Goal: Task Accomplishment & Management: Complete application form

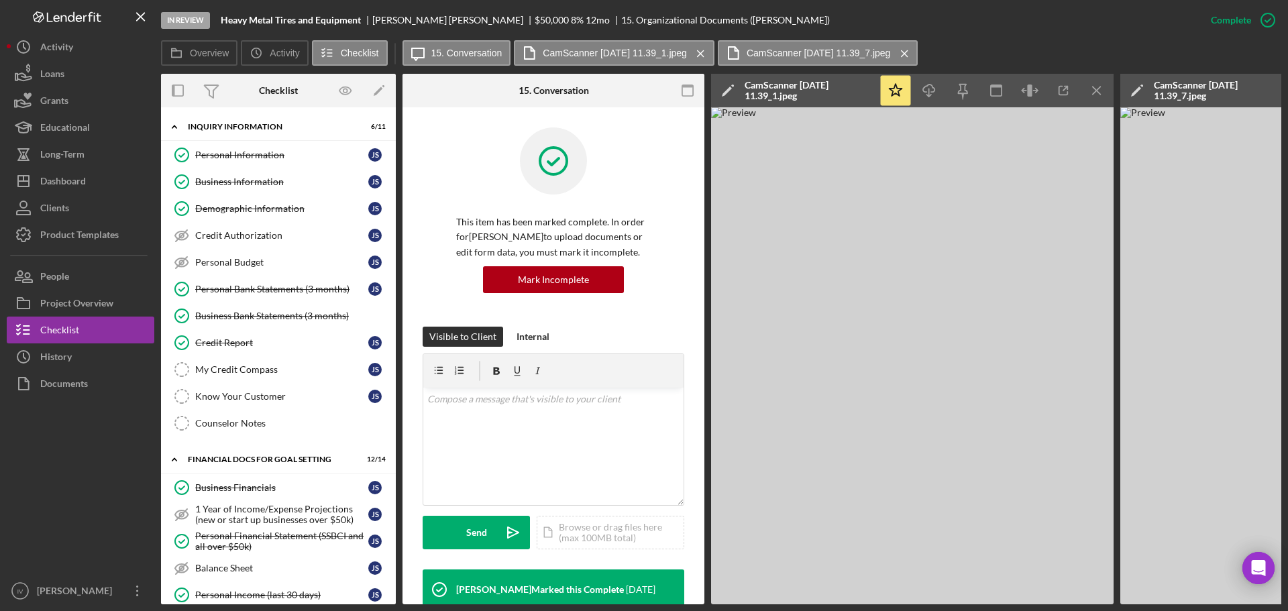
scroll to position [558, 0]
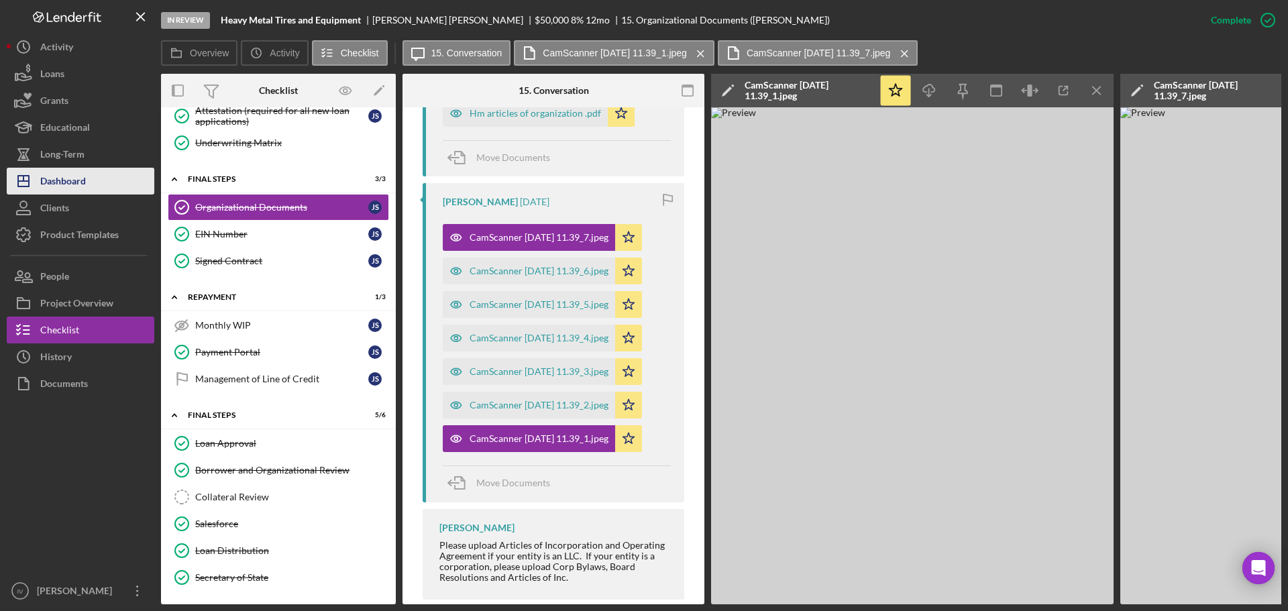
click at [67, 185] on div "Dashboard" at bounding box center [63, 183] width 46 height 30
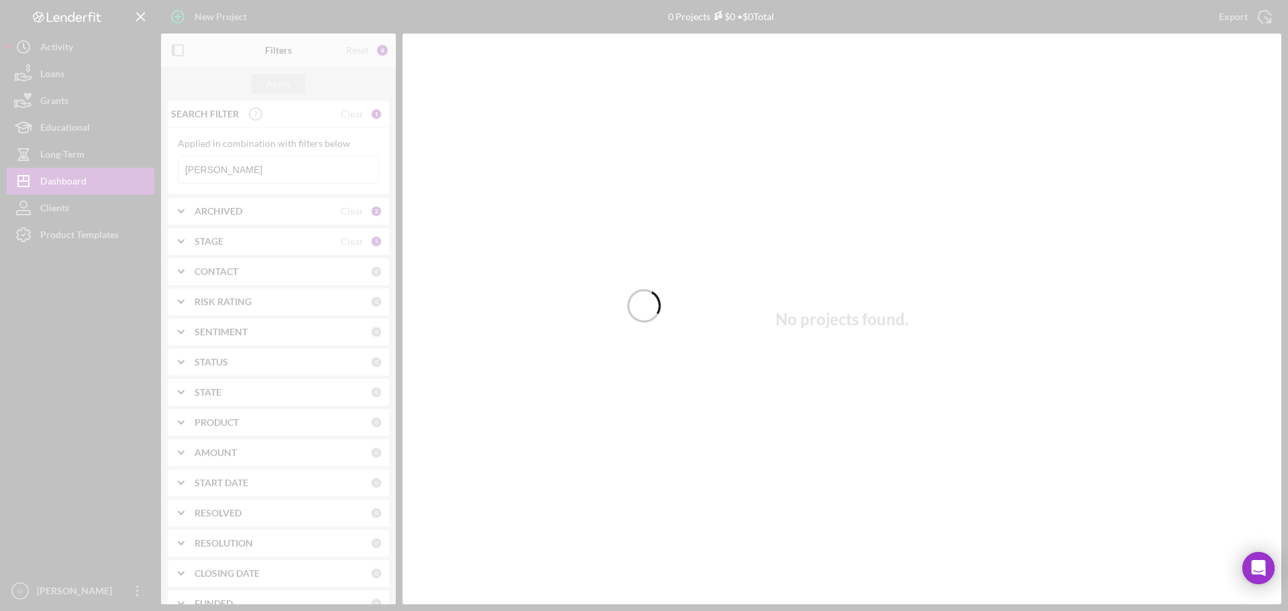
click at [248, 168] on div at bounding box center [644, 305] width 1288 height 611
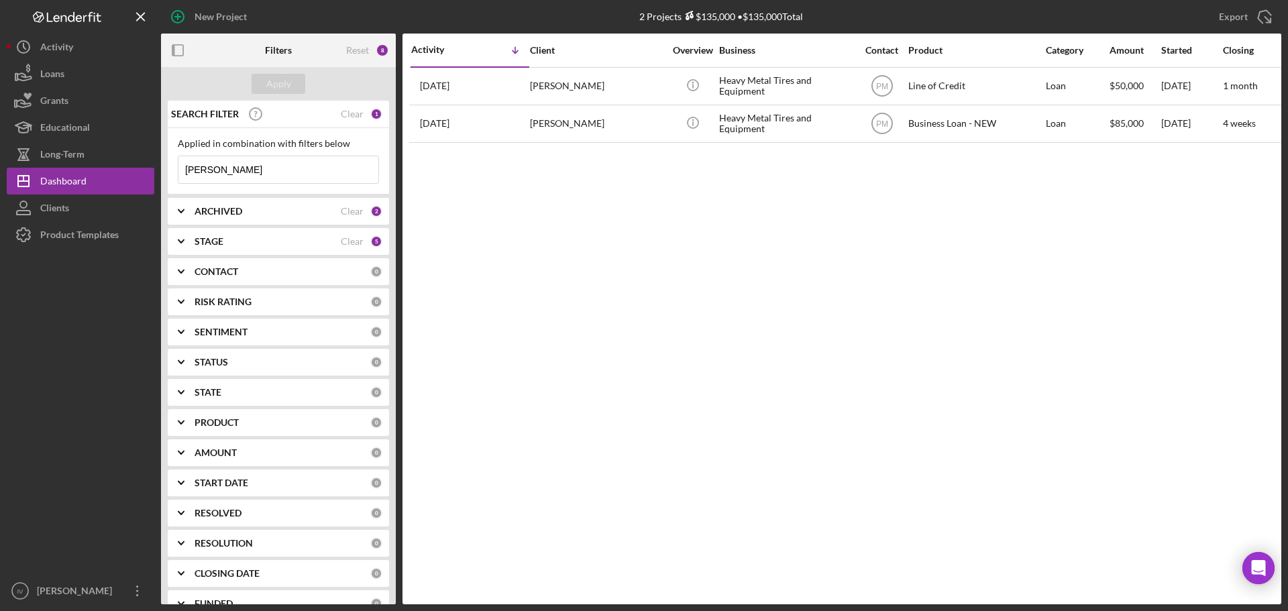
click at [243, 168] on input "[PERSON_NAME]" at bounding box center [278, 169] width 200 height 27
drag, startPoint x: 248, startPoint y: 165, endPoint x: 121, endPoint y: 150, distance: 127.7
click at [113, 158] on div "New Project 2 Projects $135,000 • $135,000 Total [PERSON_NAME] Export Icon/Expo…" at bounding box center [644, 302] width 1275 height 605
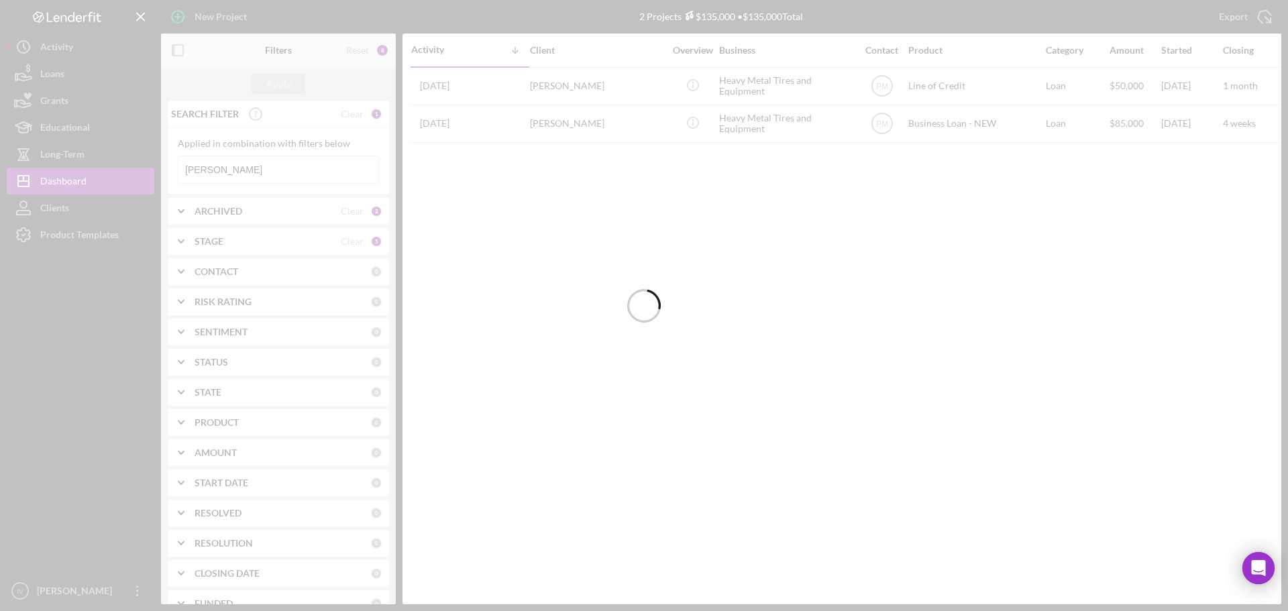
type input "[PERSON_NAME]"
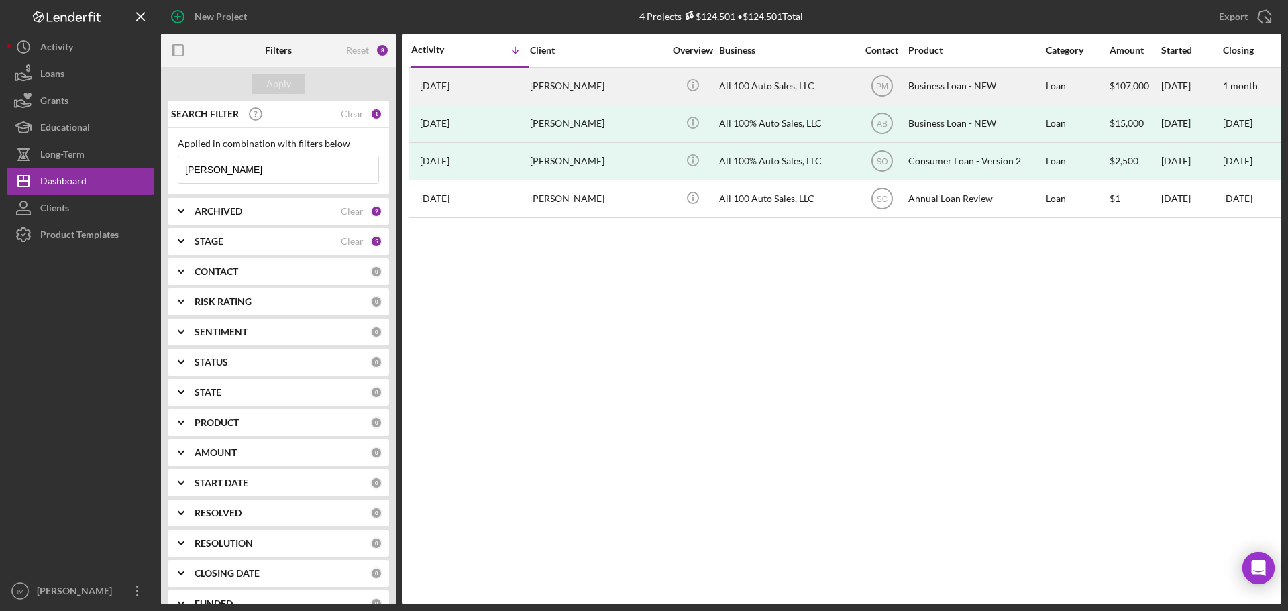
click at [630, 81] on div "[PERSON_NAME]" at bounding box center [597, 86] width 134 height 36
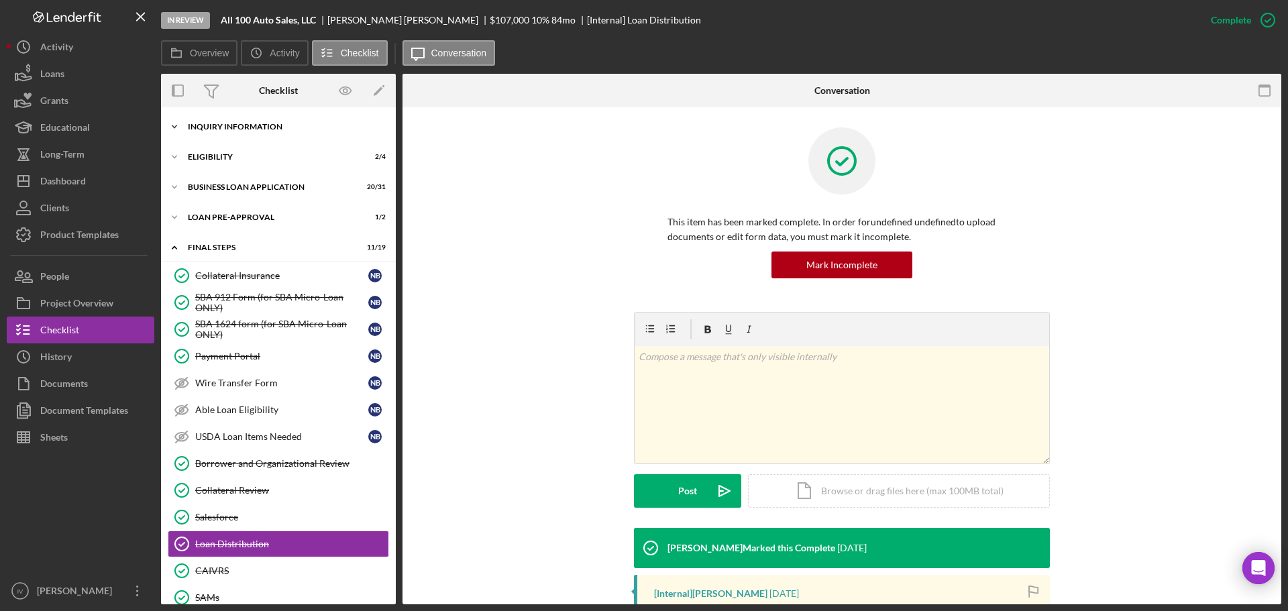
click at [240, 123] on div "INQUIRY INFORMATION" at bounding box center [283, 127] width 191 height 8
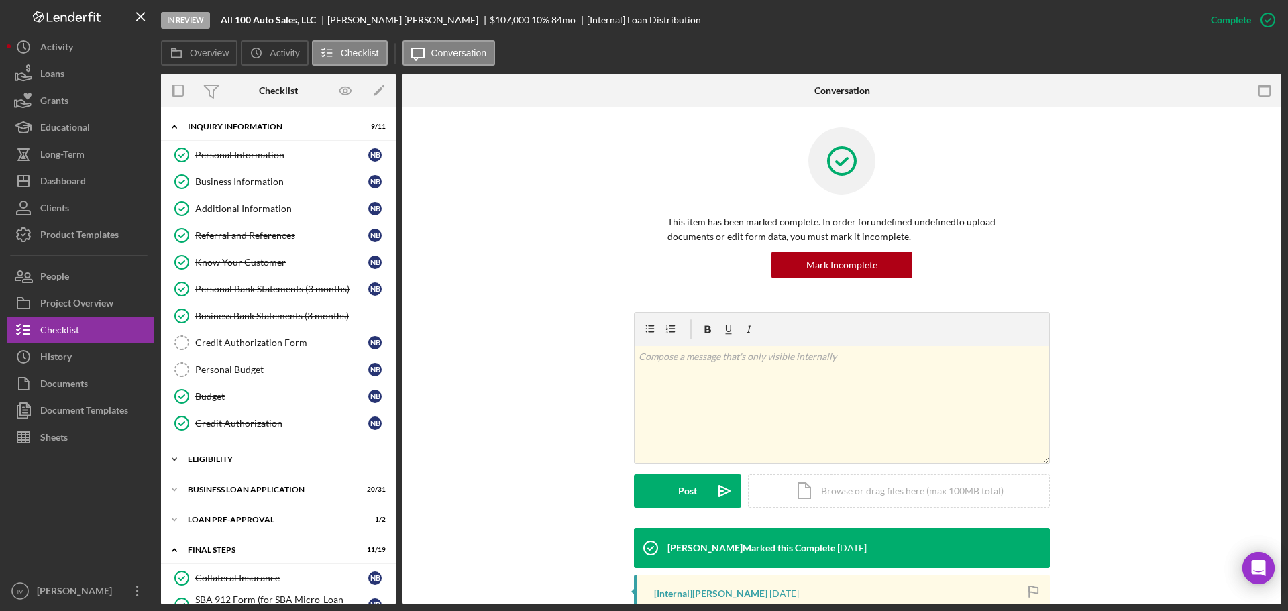
click at [230, 465] on div "Icon/Expander ELIGIBILITY 2 / 4" at bounding box center [278, 459] width 235 height 27
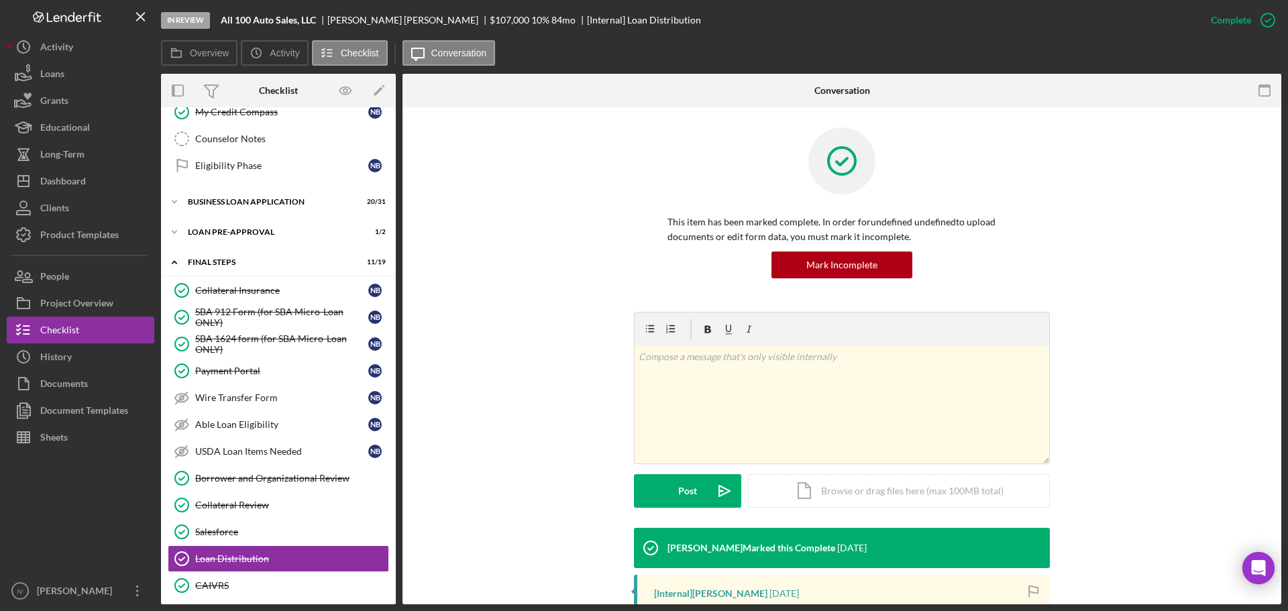
scroll to position [470, 0]
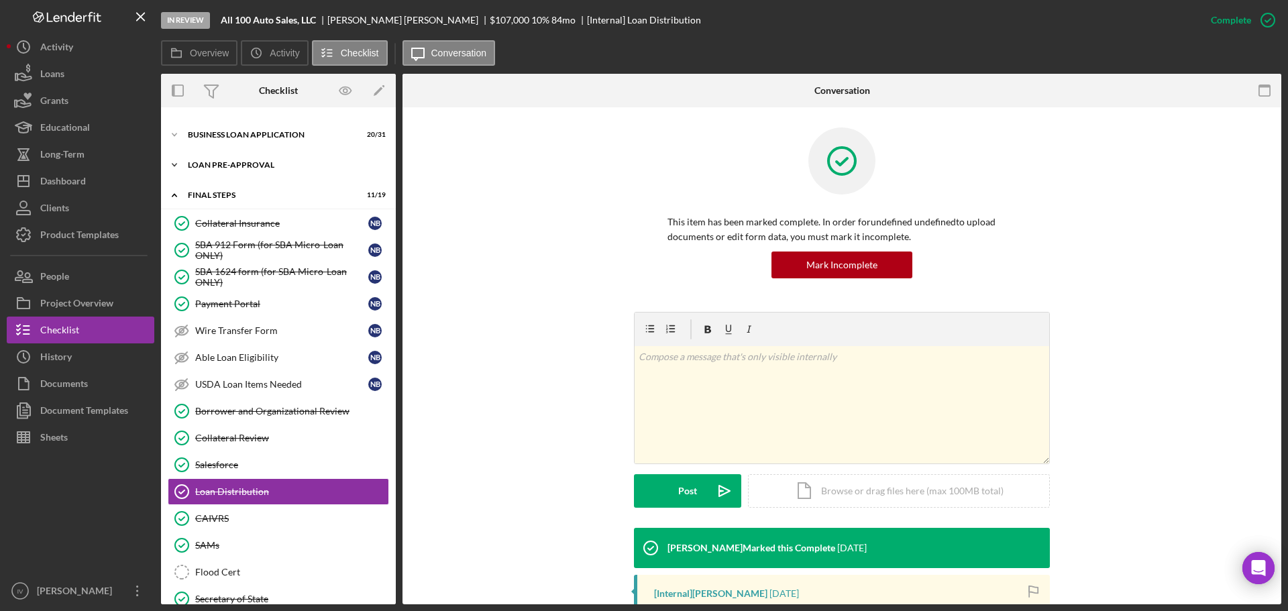
click at [237, 154] on div "Icon/Expander LOAN PRE-APPROVAL 1 / 2" at bounding box center [278, 165] width 235 height 27
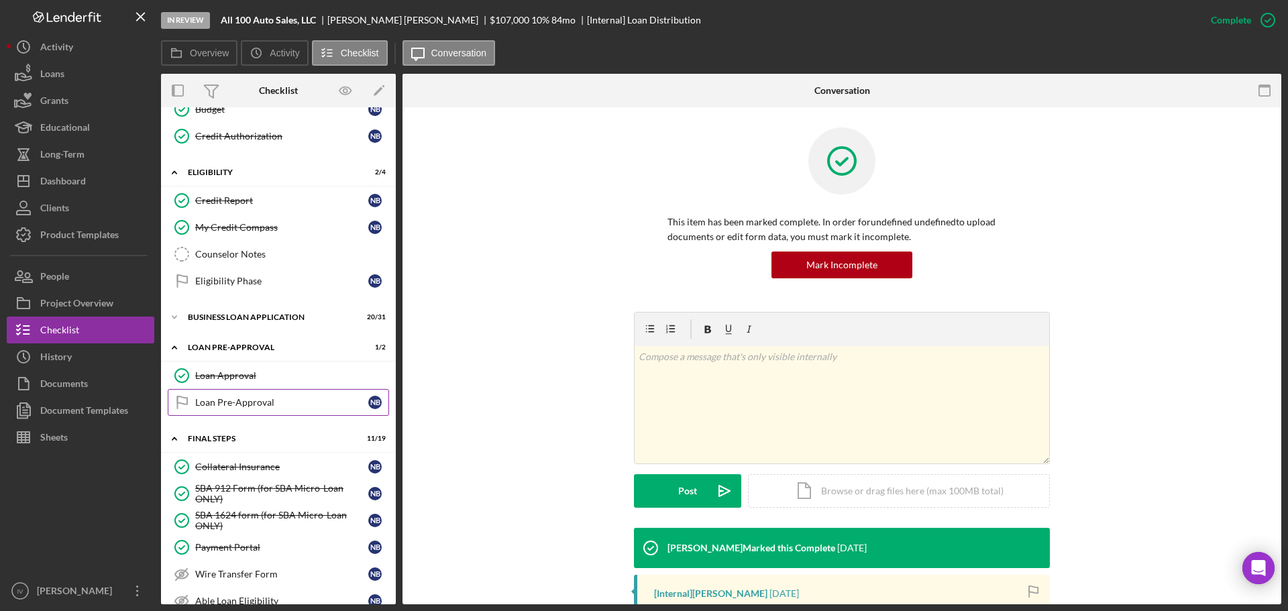
scroll to position [86, 0]
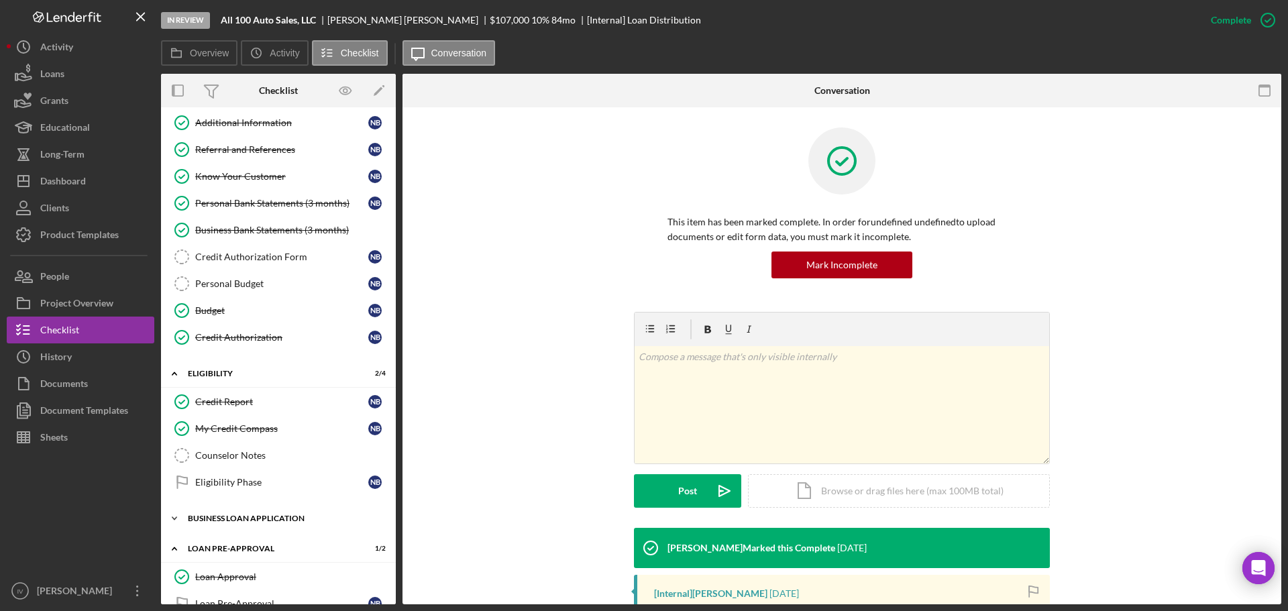
click at [220, 520] on div "BUSINESS LOAN APPLICATION" at bounding box center [283, 519] width 191 height 8
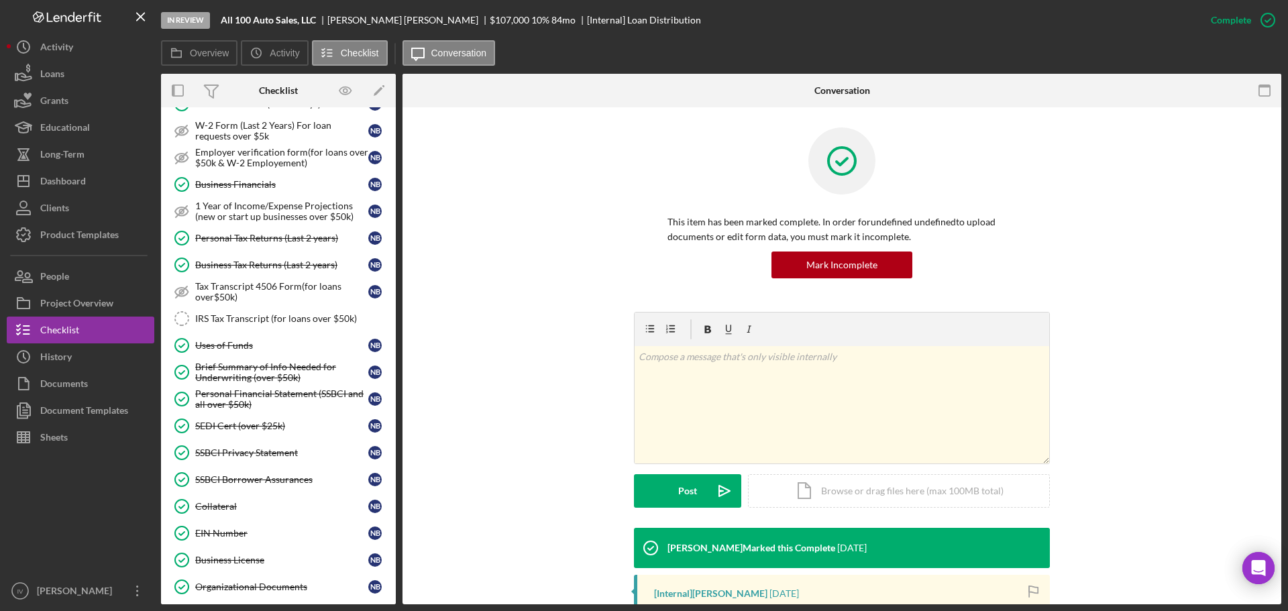
scroll to position [824, 0]
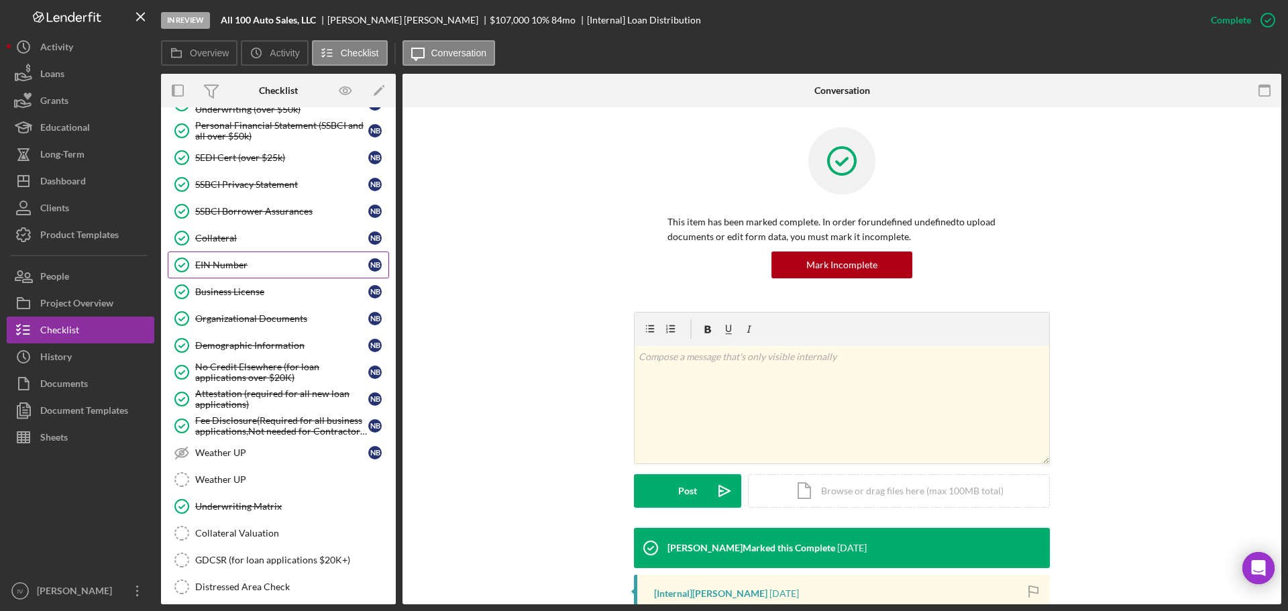
click at [234, 264] on div "EIN Number" at bounding box center [281, 265] width 173 height 11
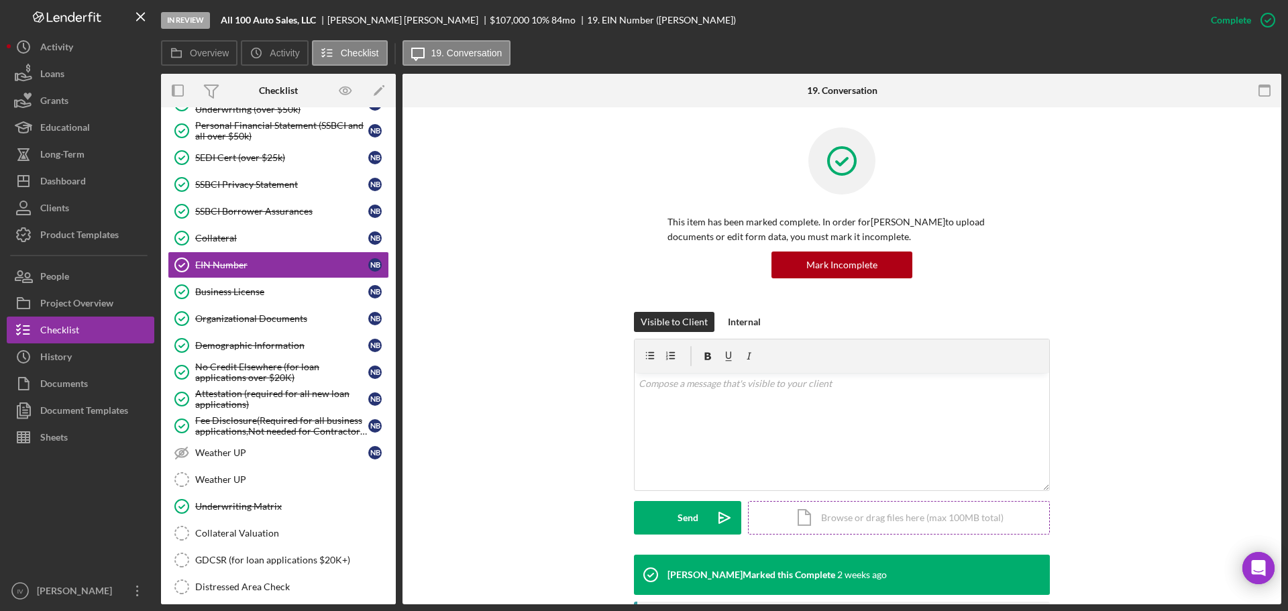
scroll to position [217, 0]
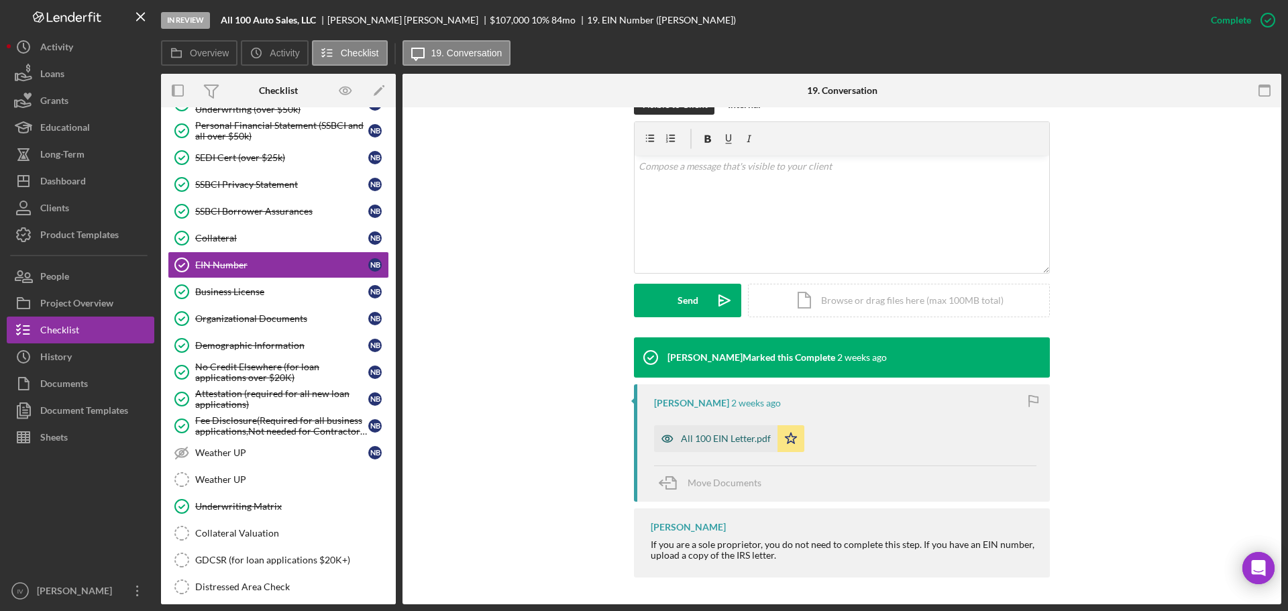
click at [705, 435] on div "All 100 EIN Letter.pdf" at bounding box center [726, 438] width 90 height 11
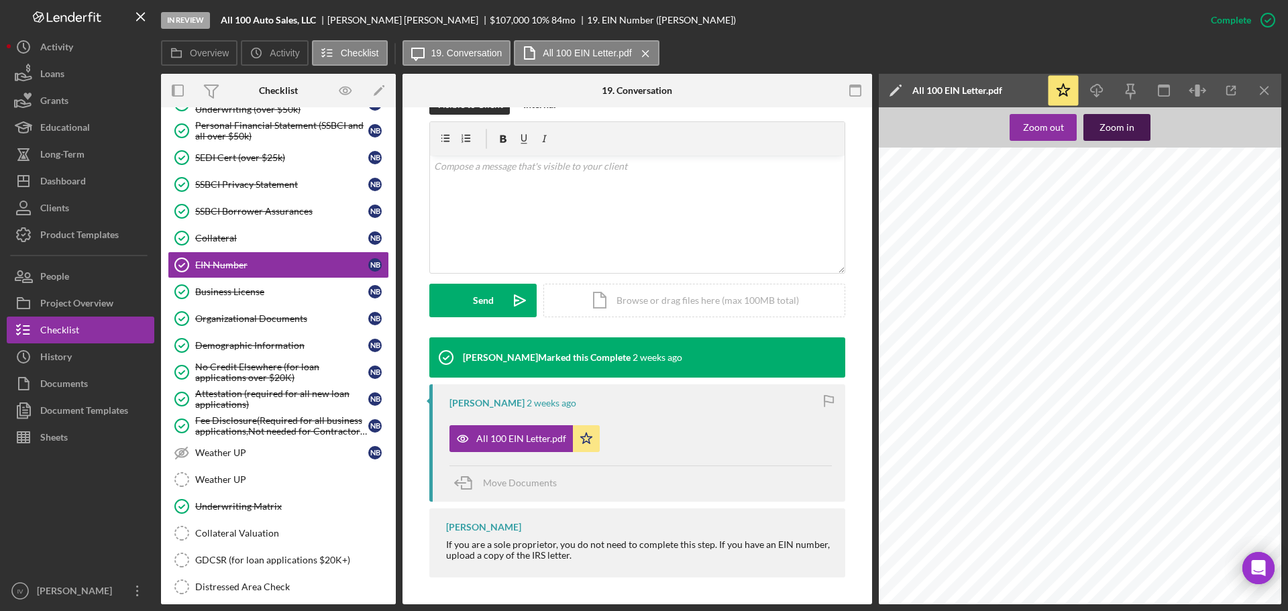
click at [1118, 124] on div "Zoom in" at bounding box center [1117, 127] width 35 height 27
click at [1161, 422] on div at bounding box center [1097, 459] width 483 height 623
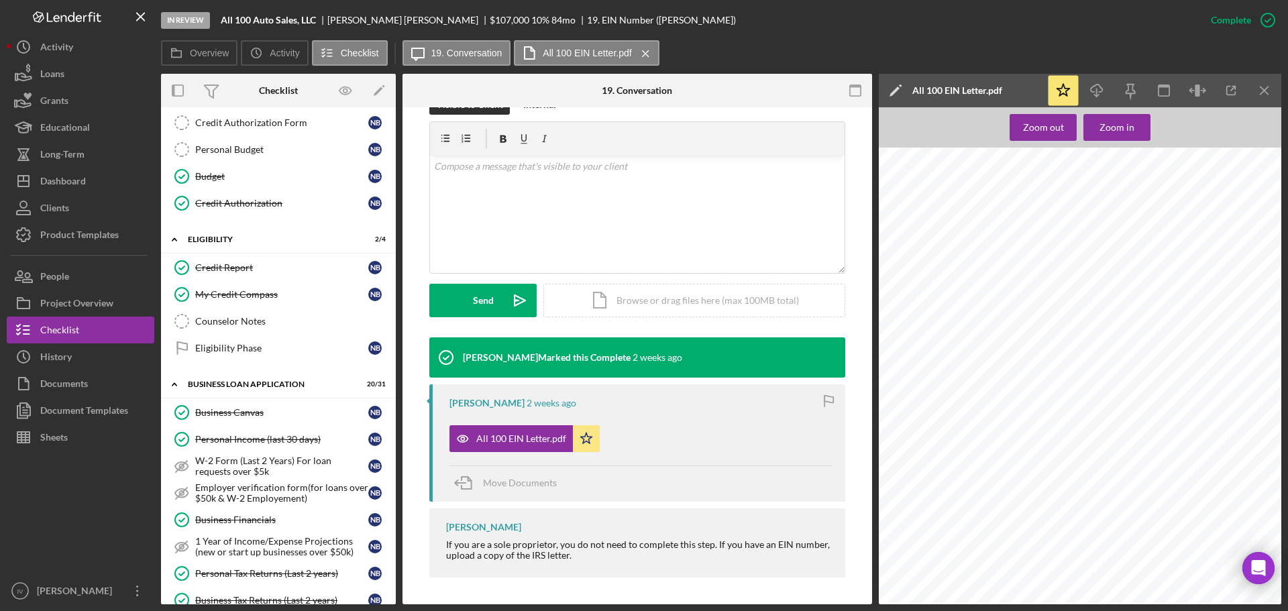
scroll to position [0, 0]
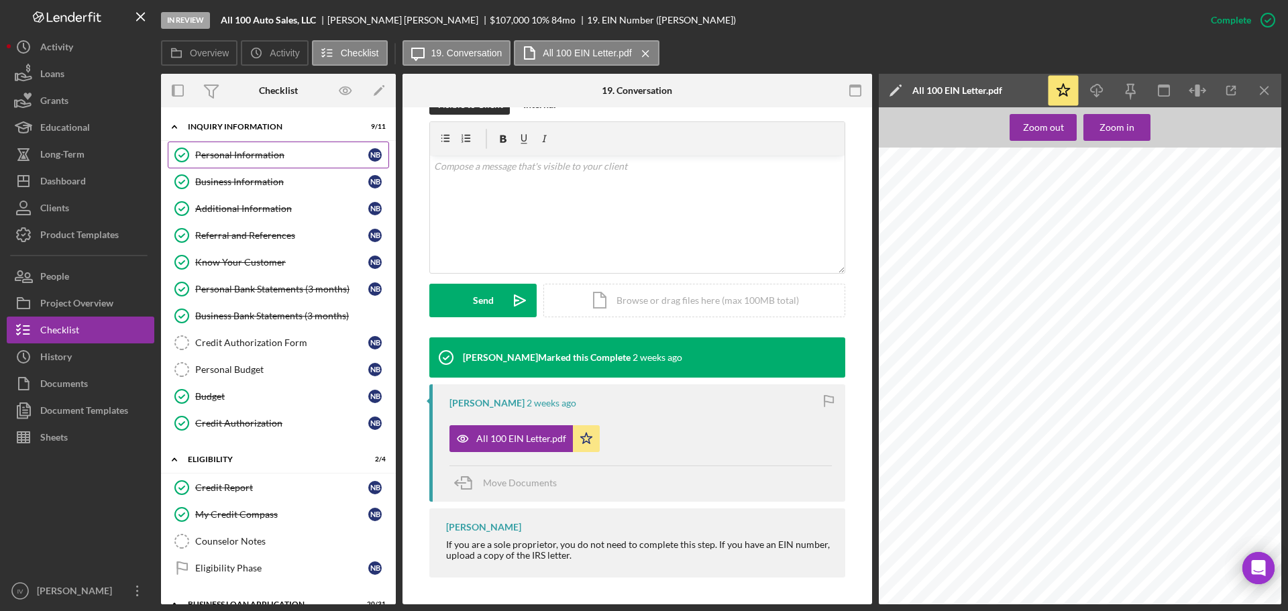
click at [278, 158] on div "Personal Information" at bounding box center [281, 155] width 173 height 11
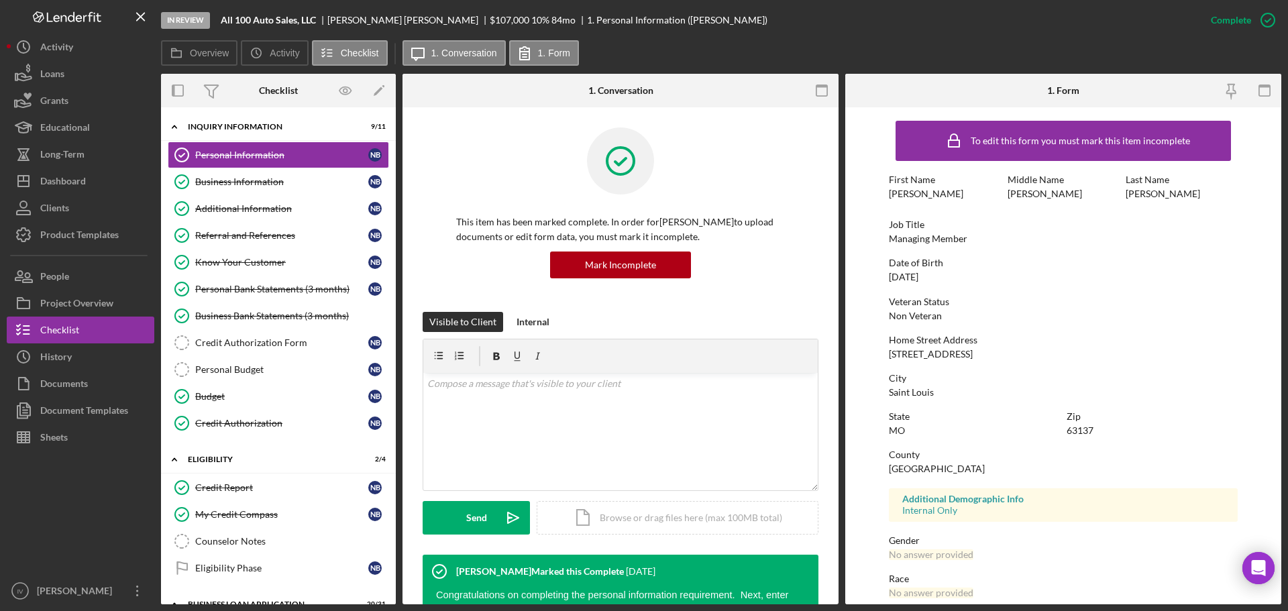
scroll to position [129, 0]
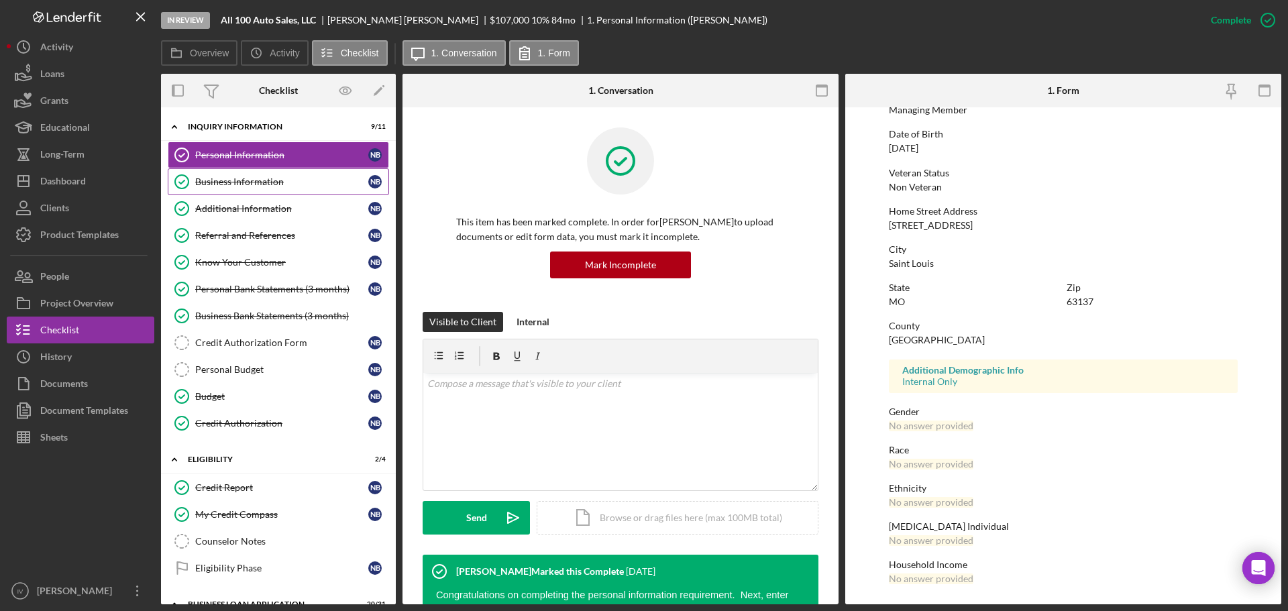
click at [209, 179] on div "Business Information" at bounding box center [281, 181] width 173 height 11
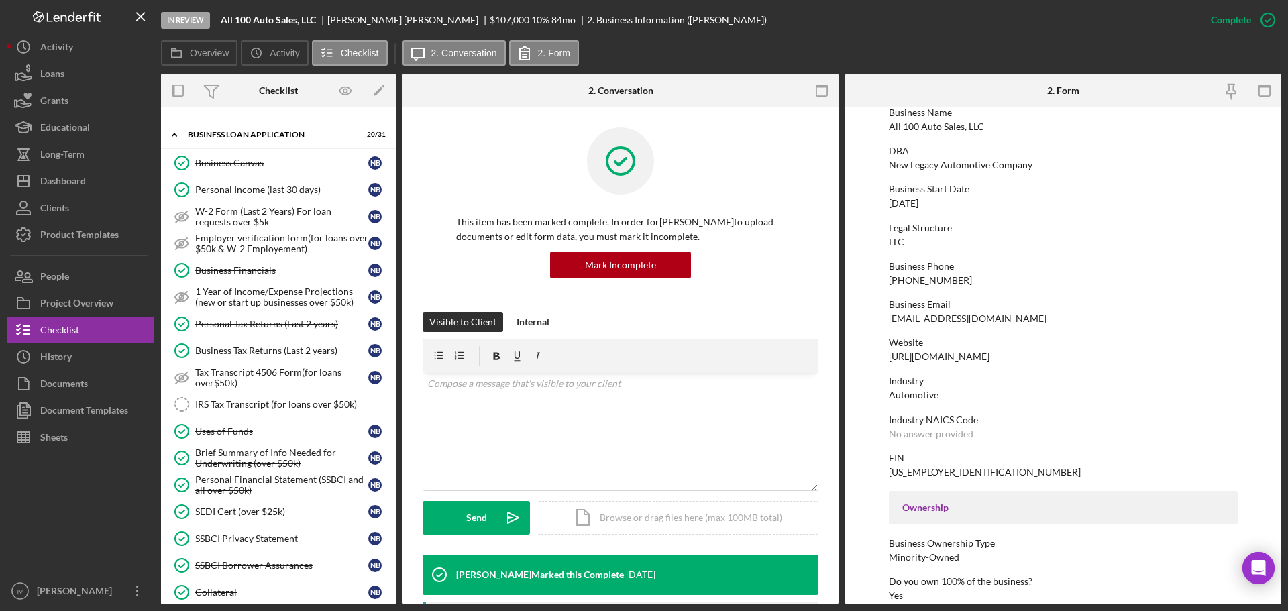
scroll to position [738, 0]
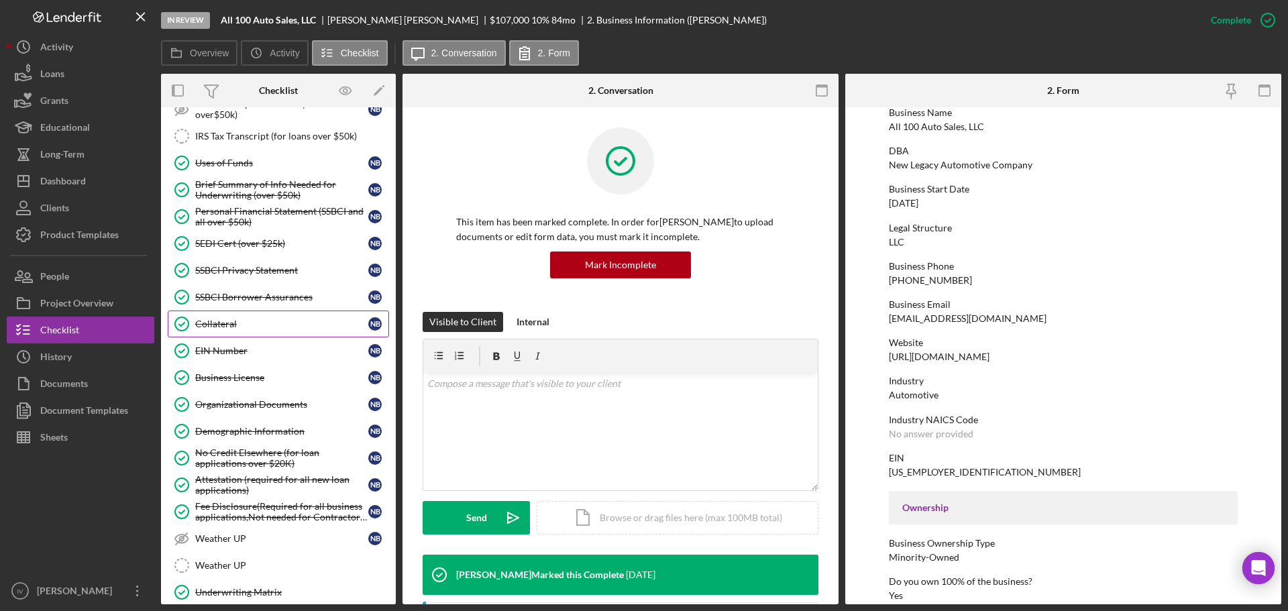
click at [227, 323] on div "Collateral" at bounding box center [281, 324] width 173 height 11
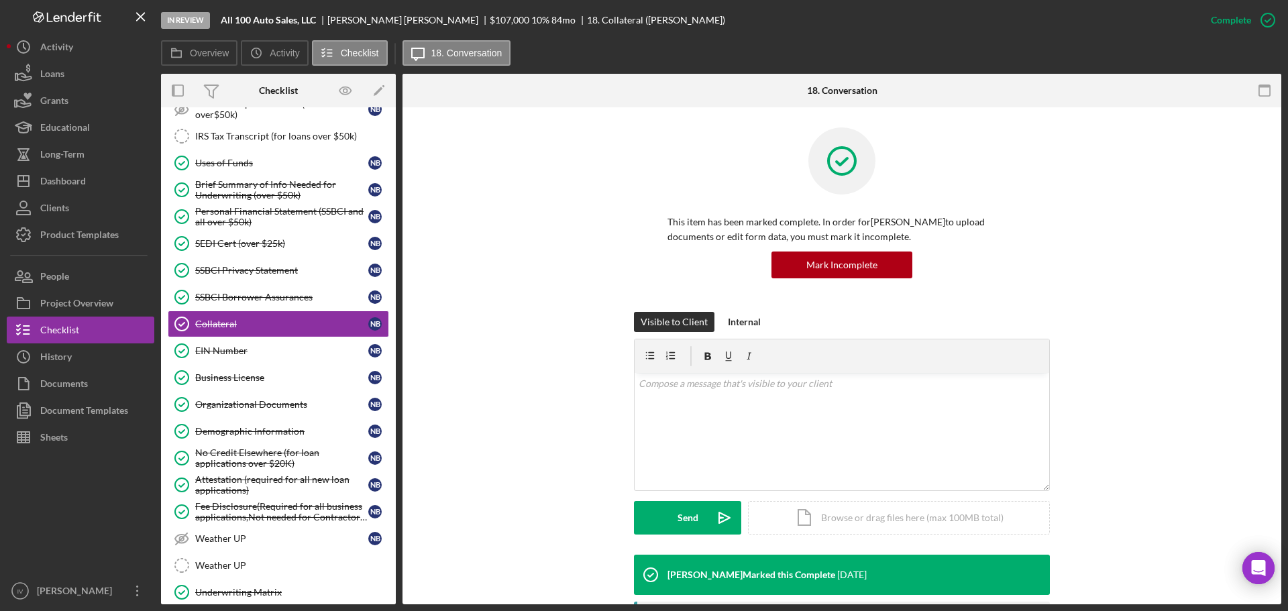
scroll to position [261, 0]
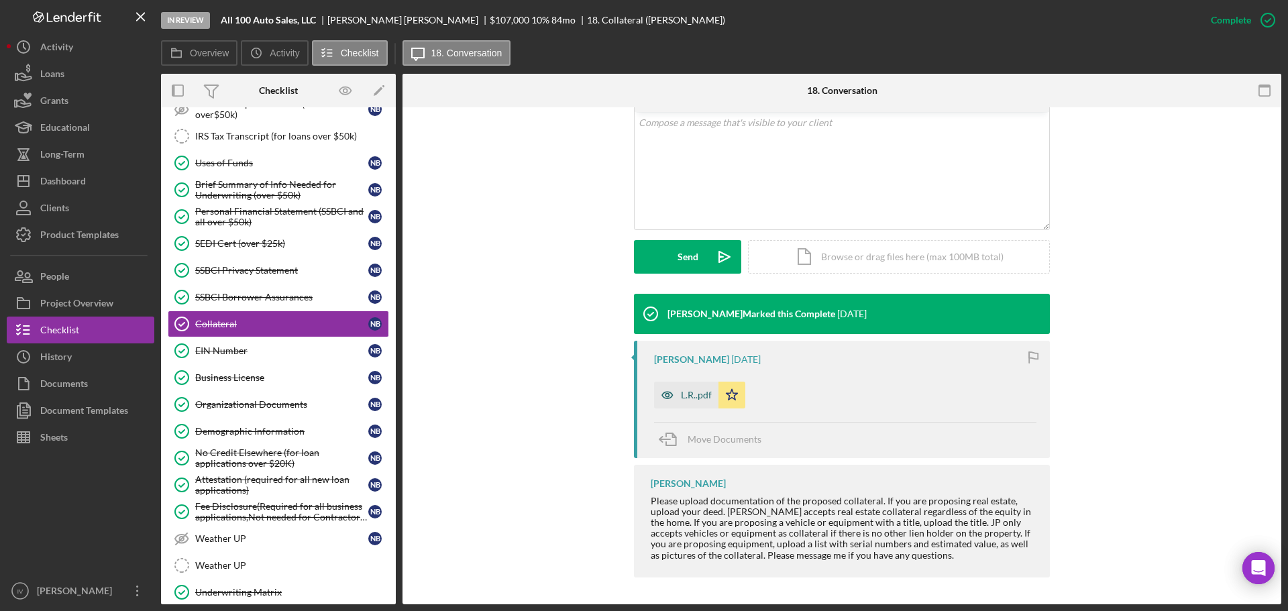
click at [697, 394] on div "L.R..pdf" at bounding box center [696, 395] width 31 height 11
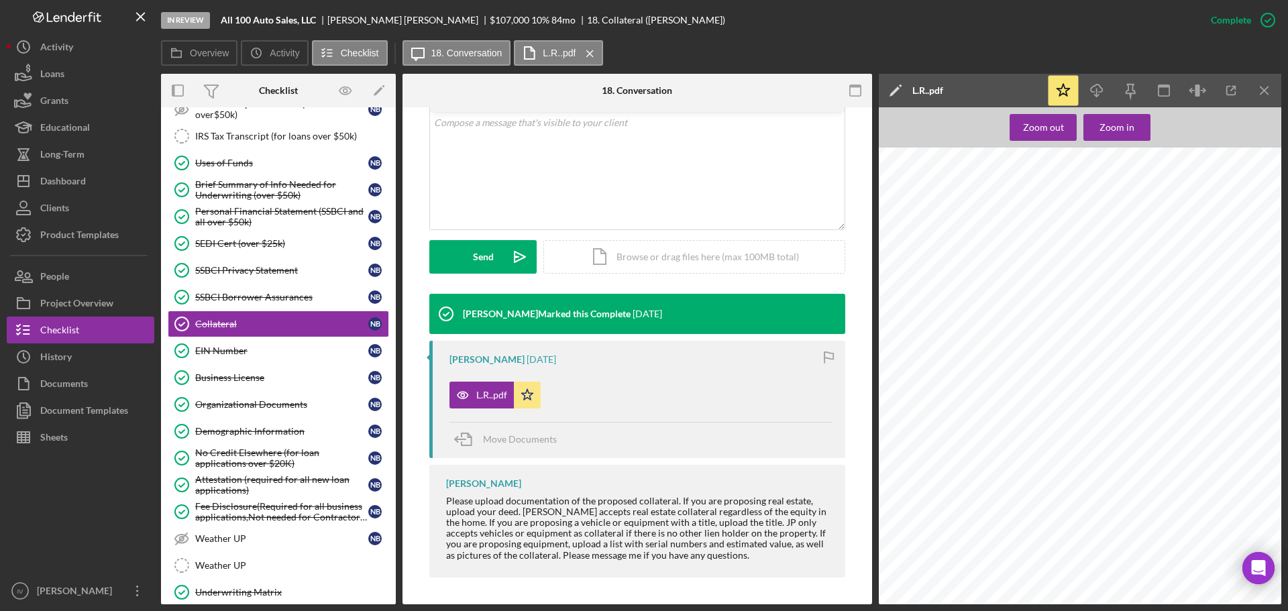
scroll to position [604, 0]
click at [1111, 127] on div "Zoom in" at bounding box center [1117, 127] width 35 height 27
click at [1018, 271] on span "Assignment of Rents and Leases executed by" at bounding box center [974, 268] width 164 height 9
